Goal: Navigation & Orientation: Understand site structure

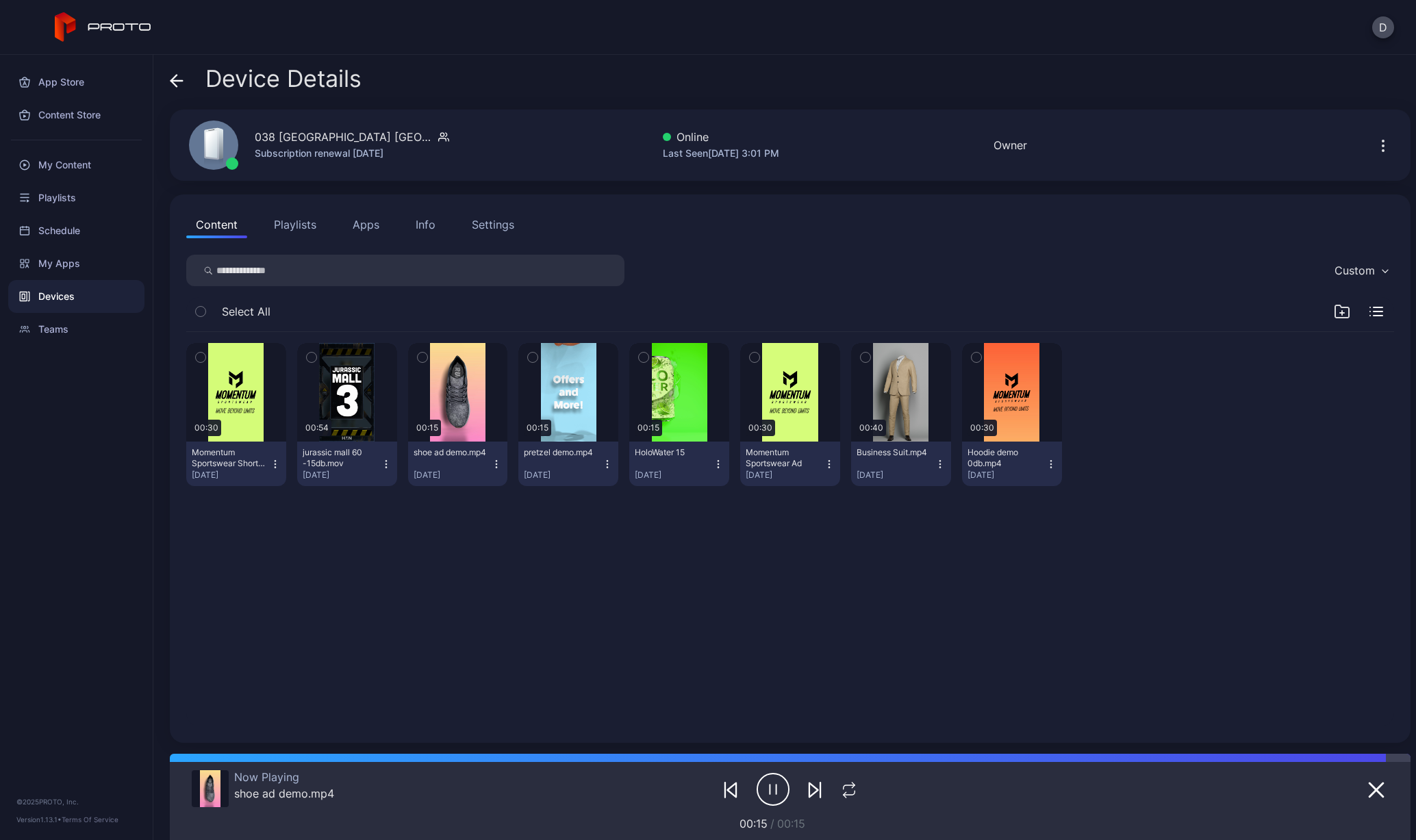
click at [427, 232] on div "Info" at bounding box center [425, 224] width 20 height 16
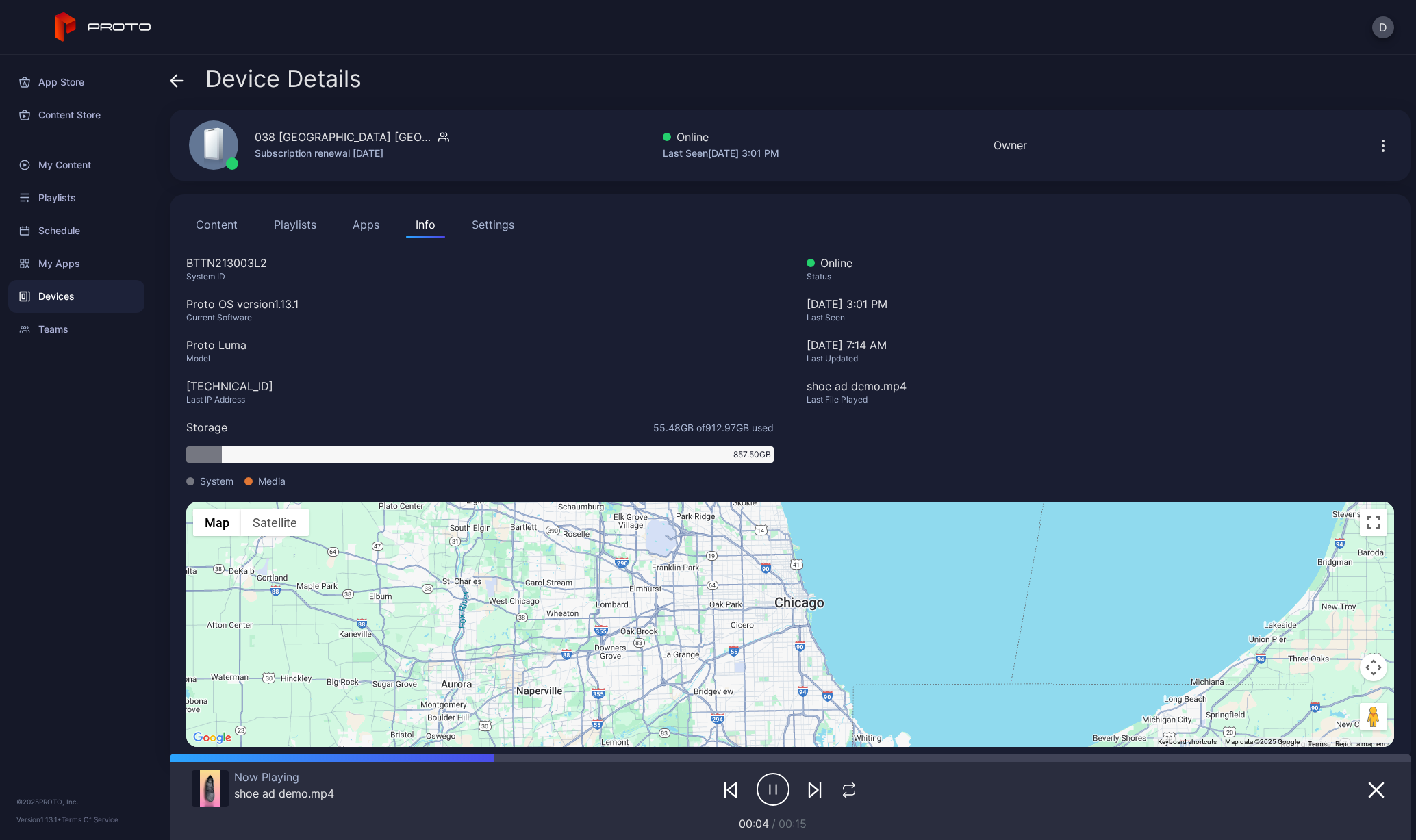
click at [479, 236] on button "Settings" at bounding box center [493, 225] width 62 height 27
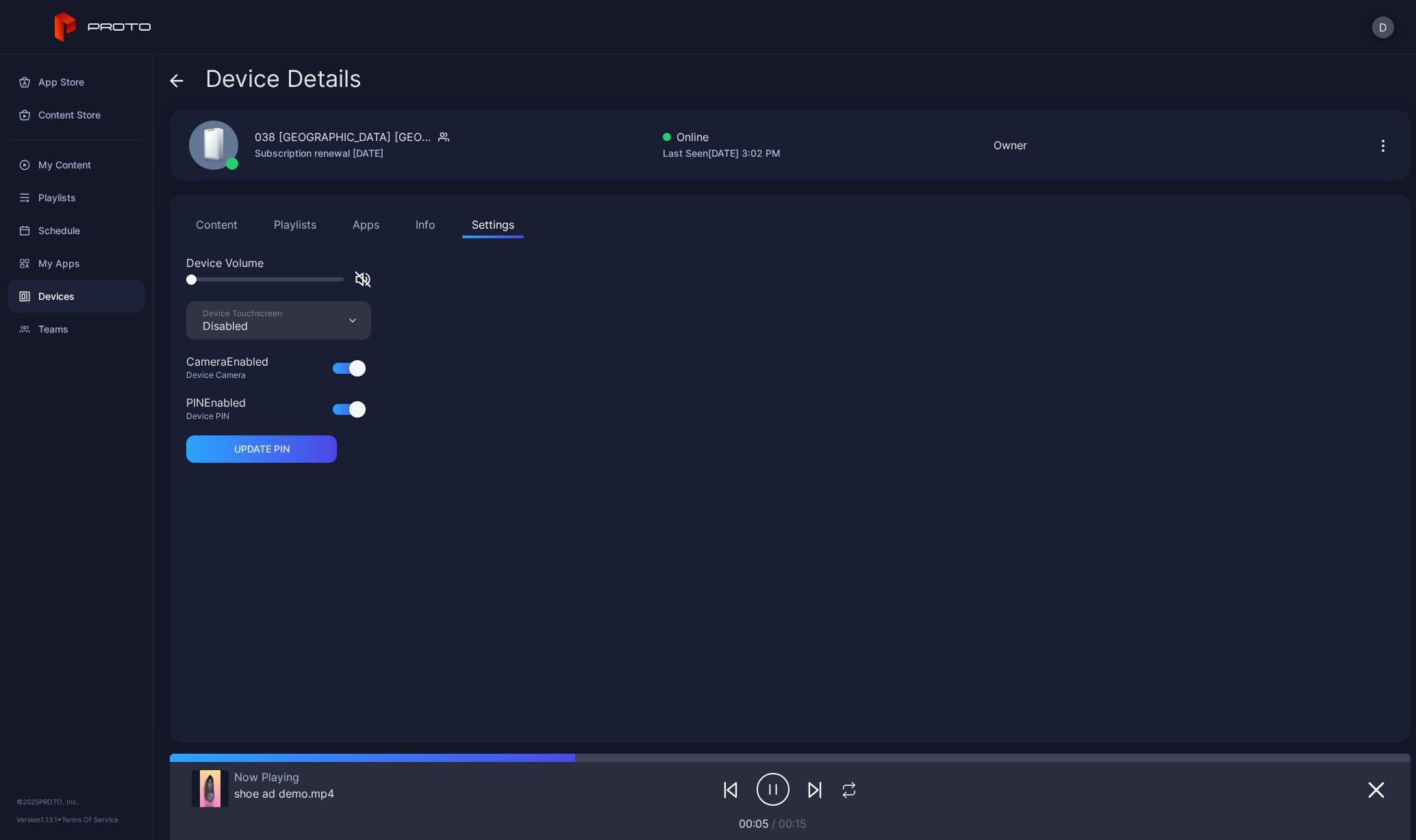
click at [413, 234] on button "Info" at bounding box center [426, 225] width 39 height 27
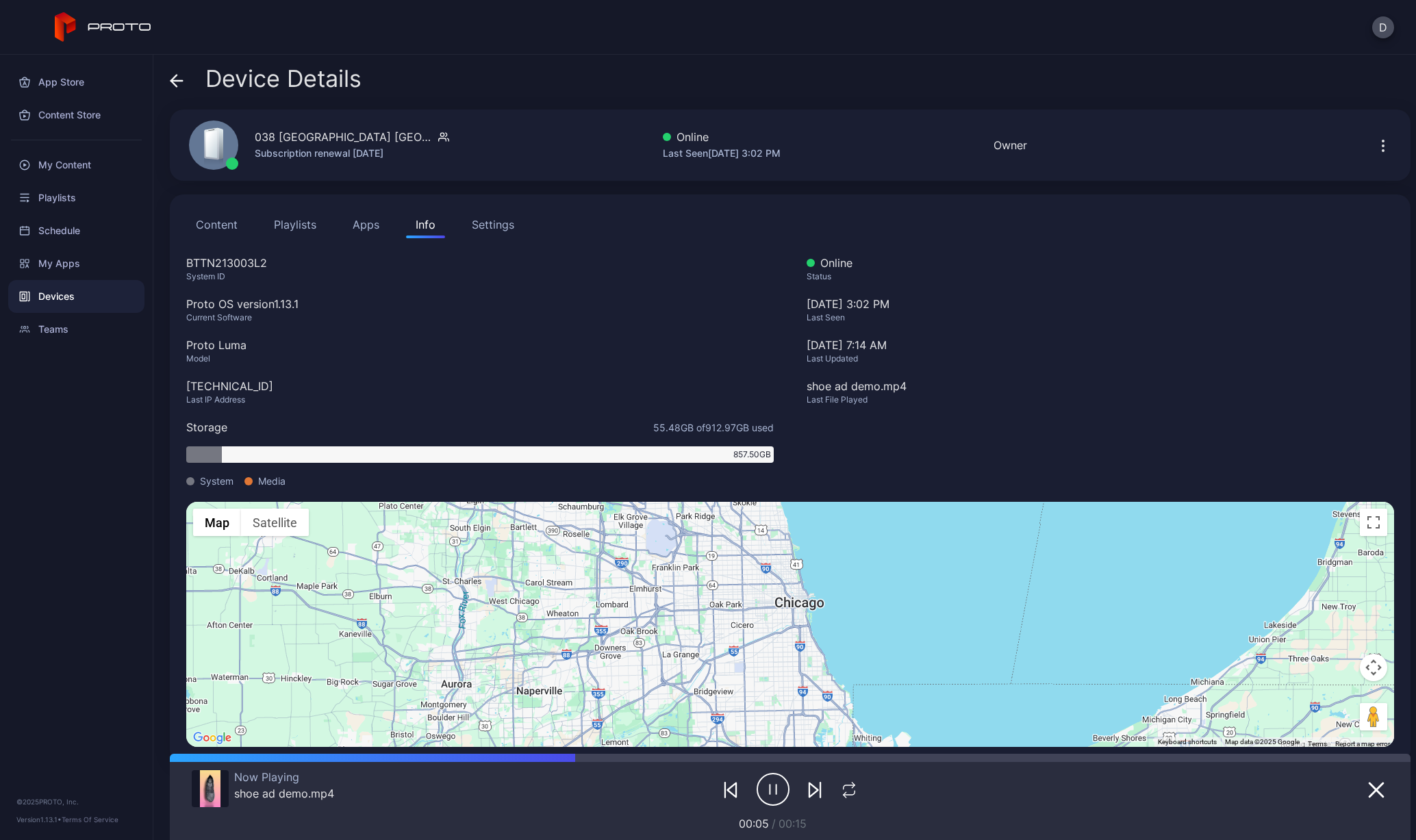
click at [325, 229] on div "Content Playlists Apps Info Settings" at bounding box center [791, 225] width 1208 height 27
click at [292, 228] on button "Playlists" at bounding box center [295, 225] width 62 height 27
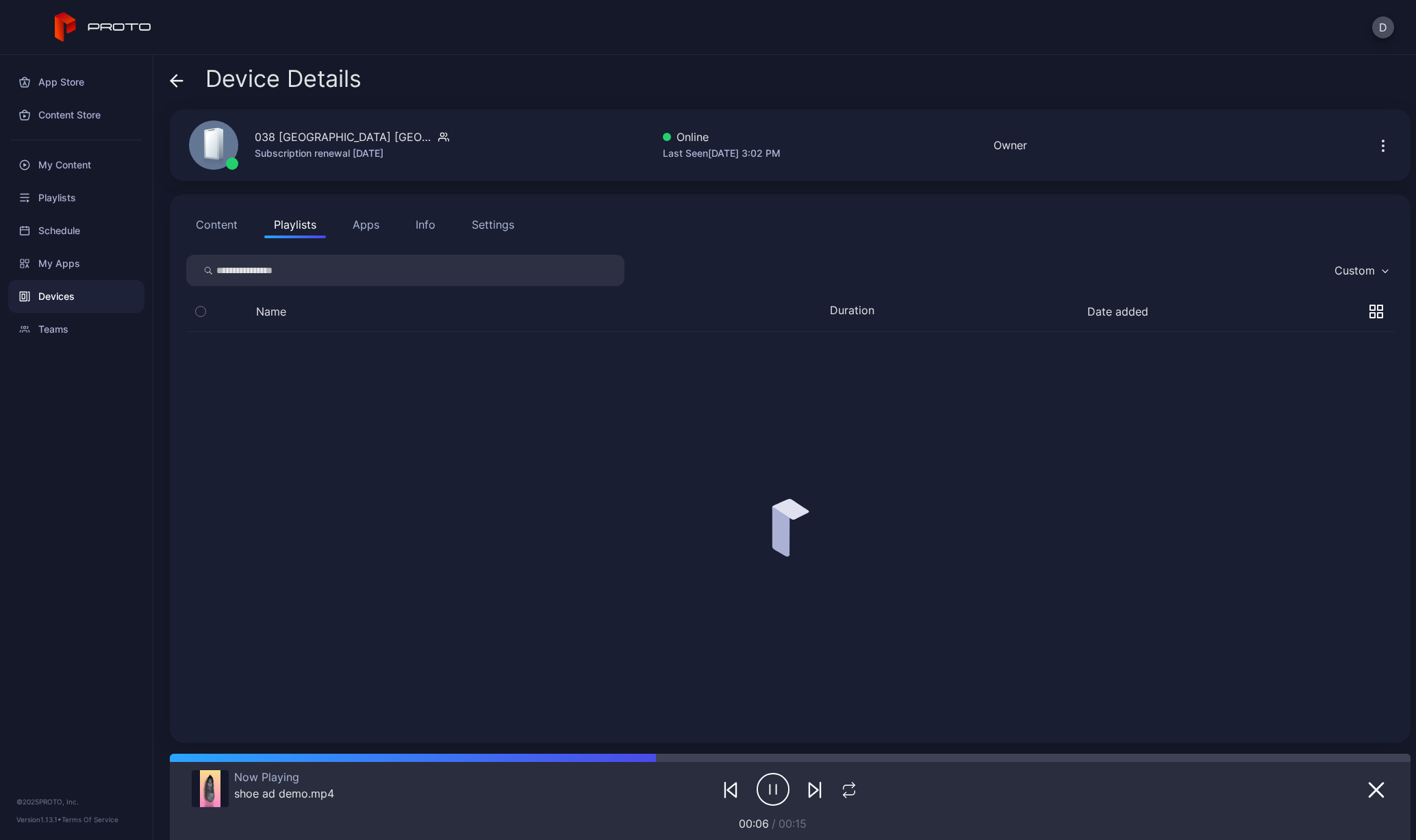
click at [211, 224] on button "Content" at bounding box center [216, 225] width 61 height 27
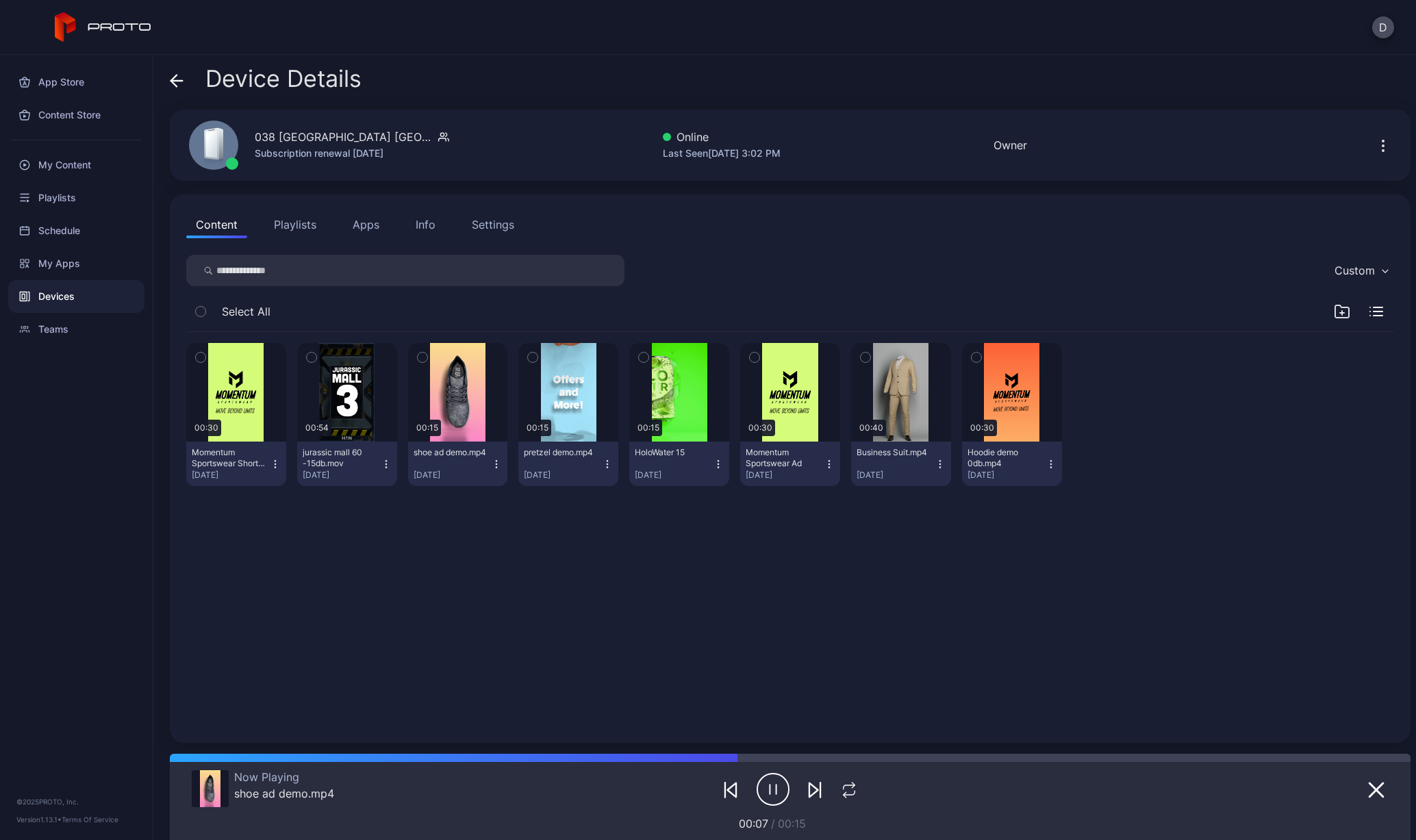
click at [280, 228] on button "Playlists" at bounding box center [295, 225] width 62 height 27
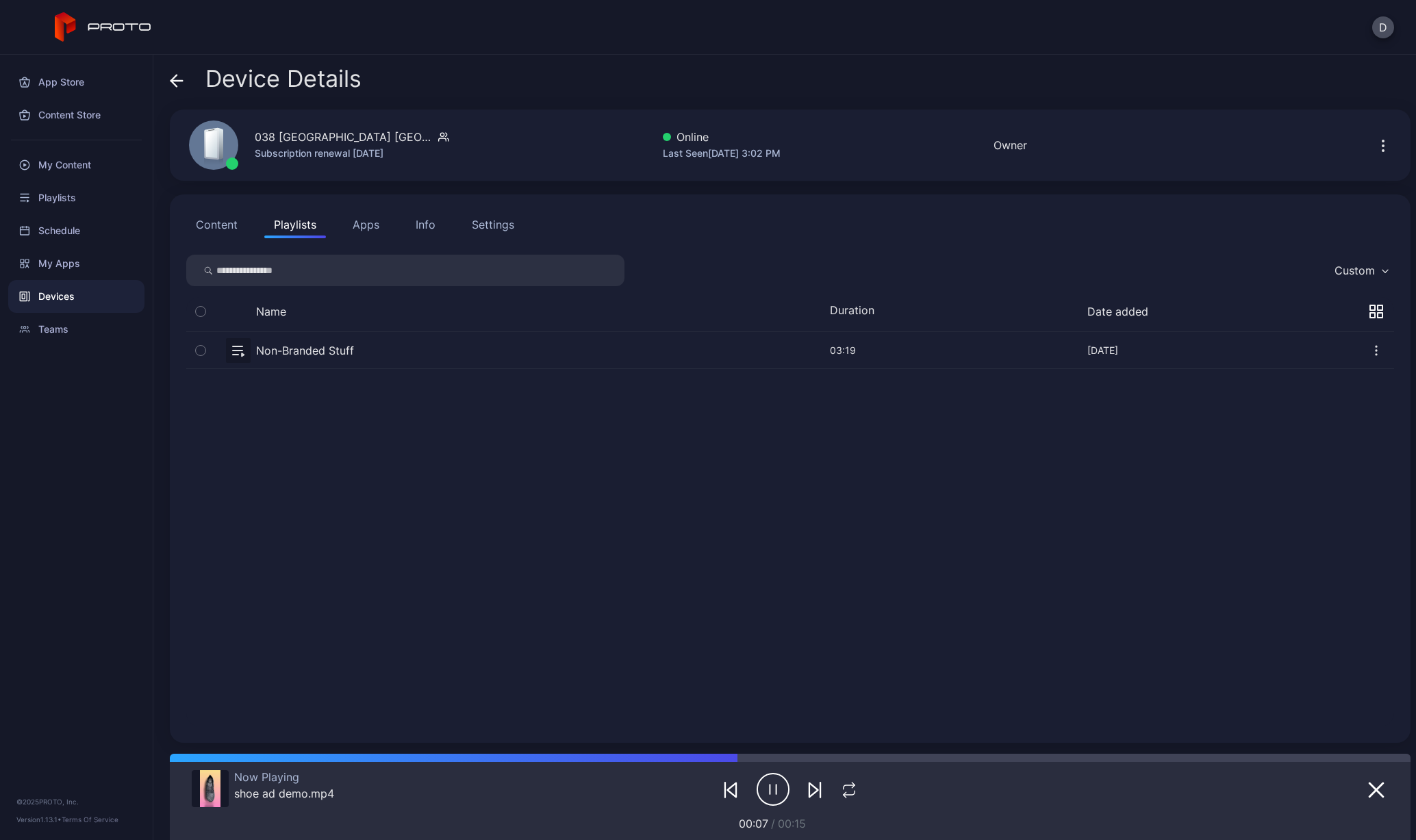
click at [379, 229] on button "Apps" at bounding box center [366, 225] width 46 height 27
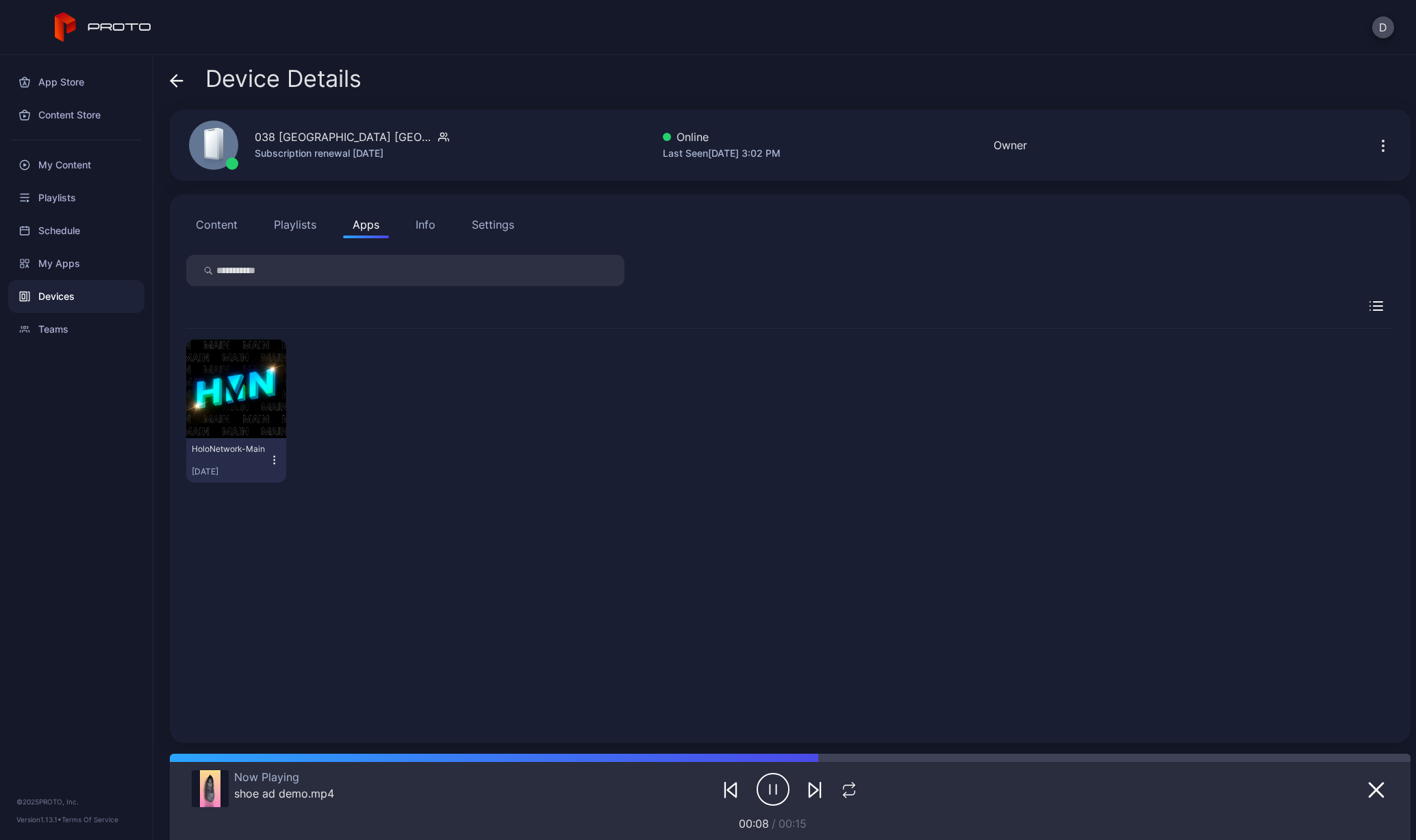
click at [430, 231] on div "Info" at bounding box center [425, 224] width 20 height 16
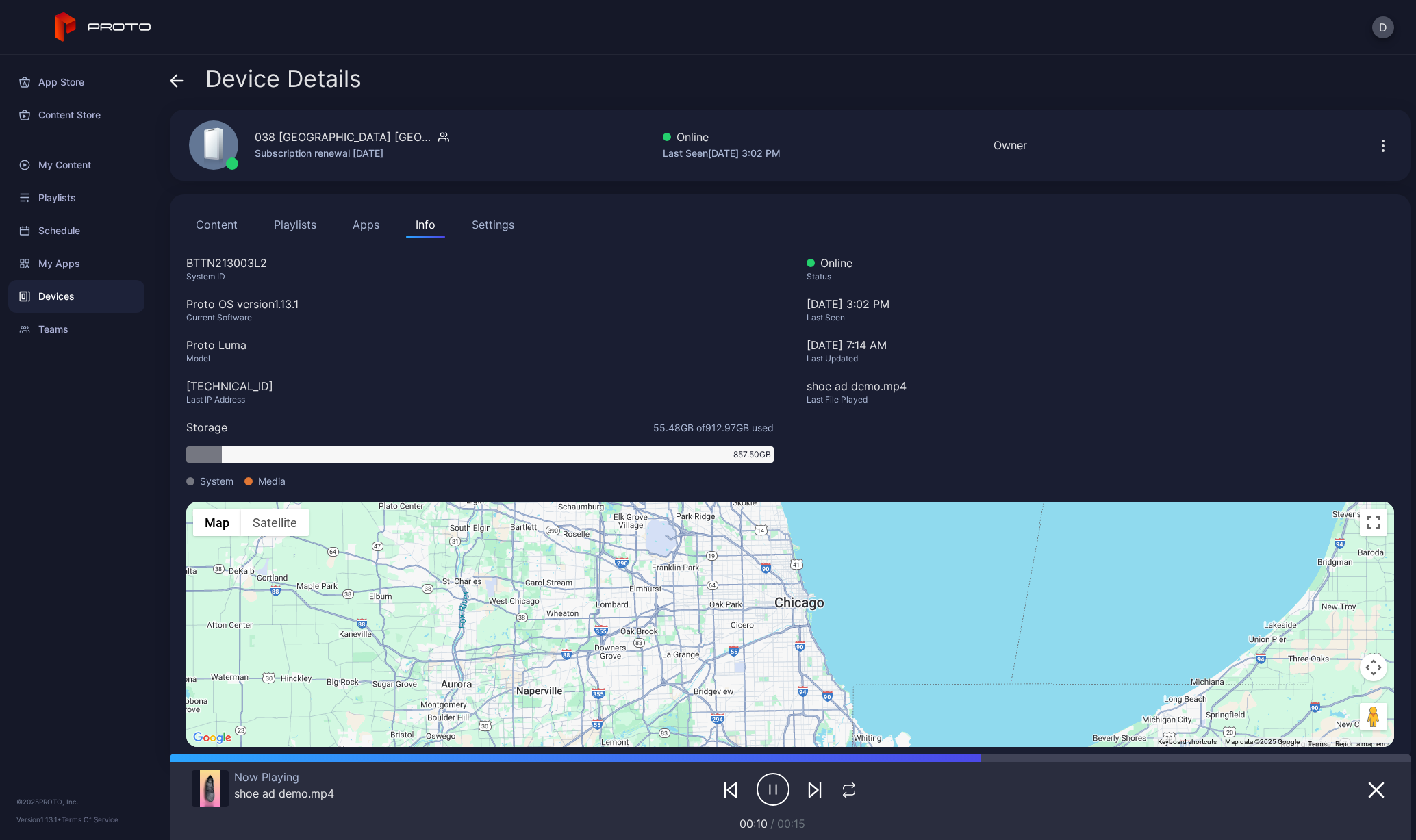
click at [489, 229] on div "Settings" at bounding box center [493, 224] width 43 height 16
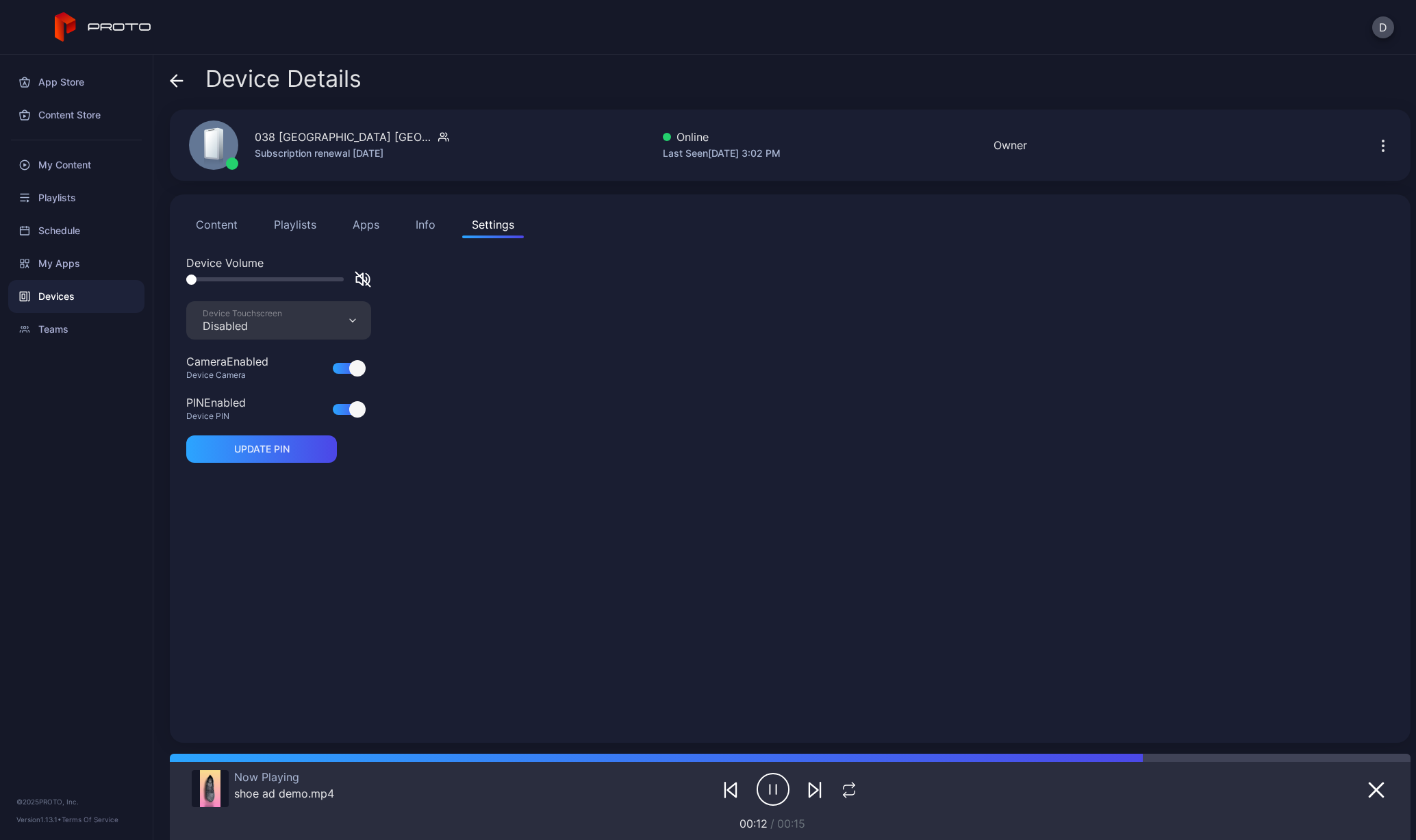
click at [434, 227] on button "Info" at bounding box center [426, 225] width 39 height 27
